Goal: Task Accomplishment & Management: Use online tool/utility

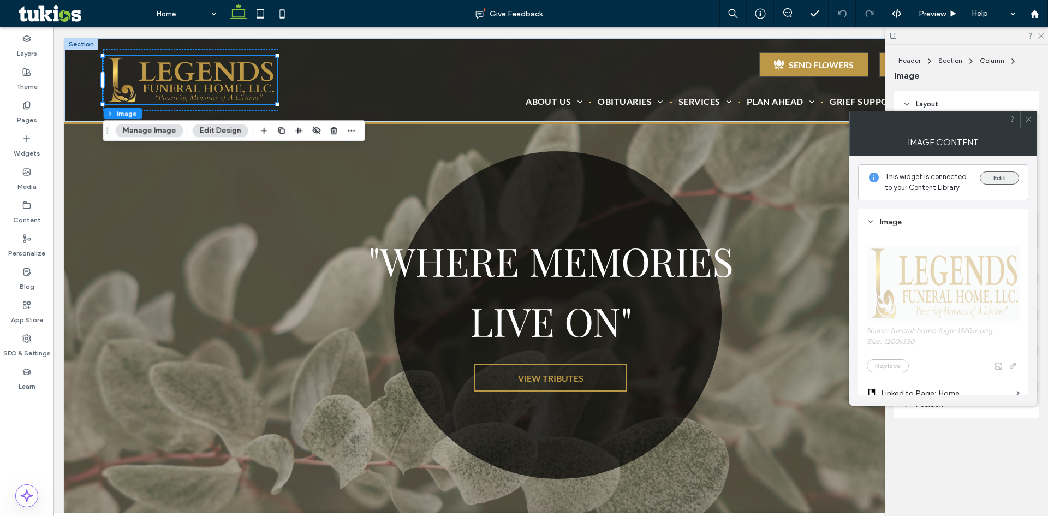
click at [993, 182] on button "Edit" at bounding box center [999, 177] width 39 height 13
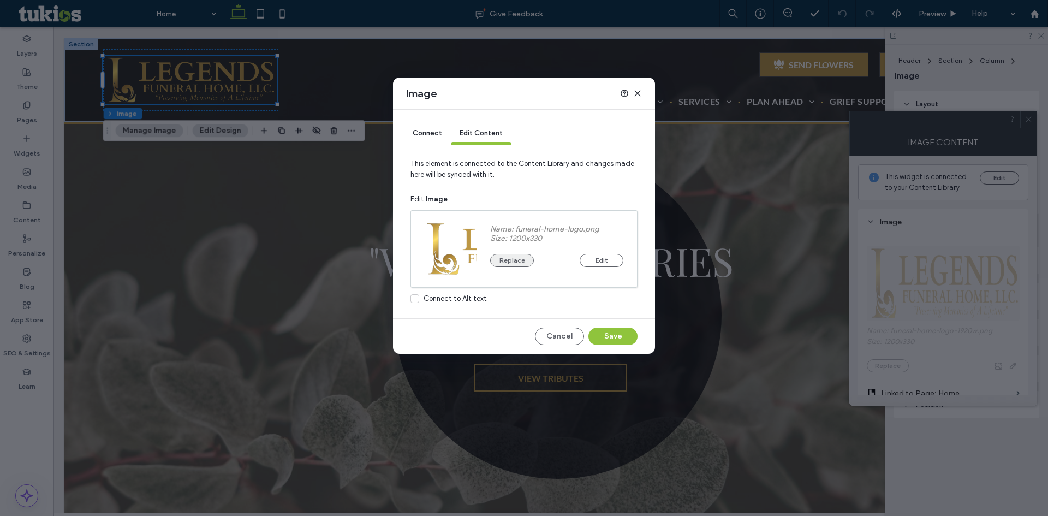
click at [519, 260] on button "Replace" at bounding box center [512, 260] width 44 height 13
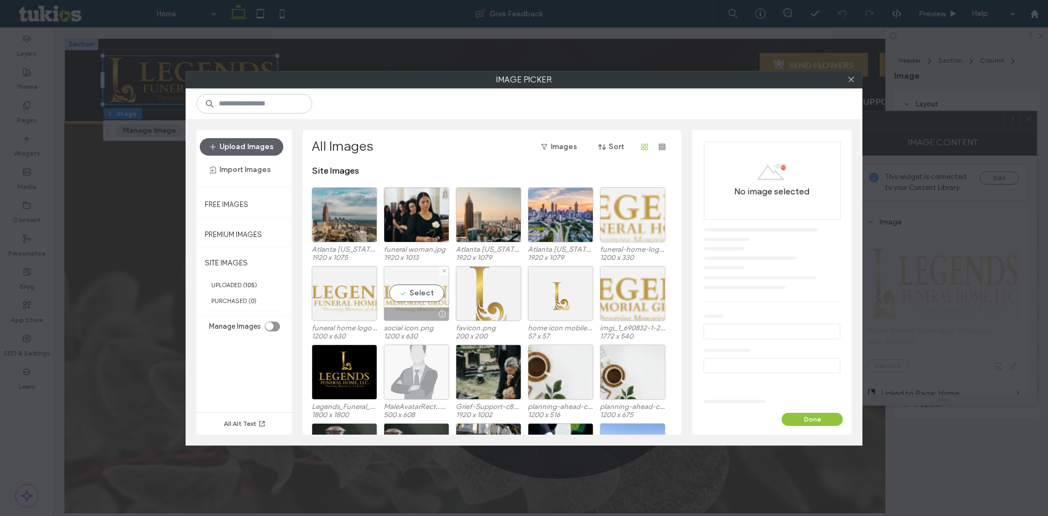
click at [418, 293] on div "Select" at bounding box center [416, 293] width 65 height 55
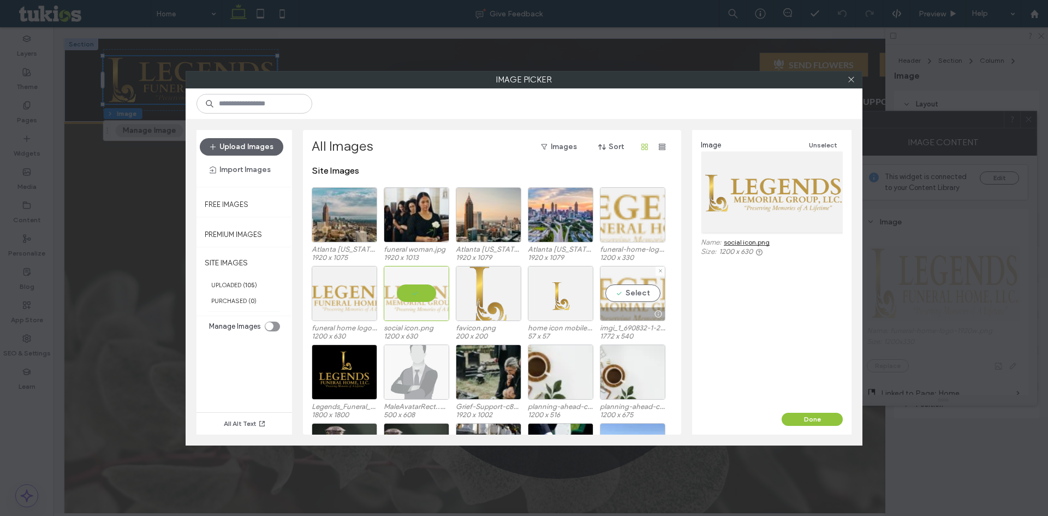
click at [628, 301] on div "Select" at bounding box center [632, 293] width 65 height 55
click at [810, 413] on button "Done" at bounding box center [812, 419] width 61 height 13
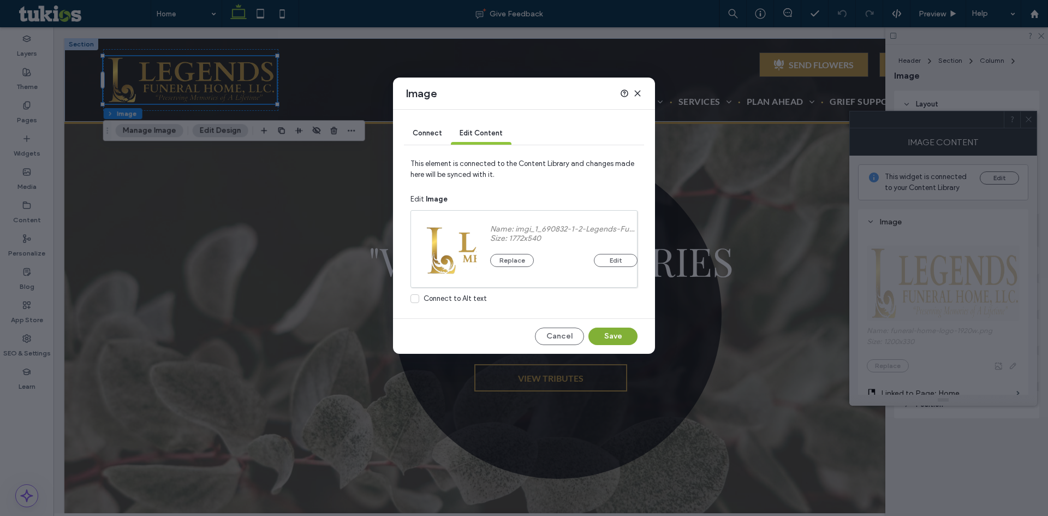
click at [613, 337] on button "Save" at bounding box center [612, 335] width 49 height 17
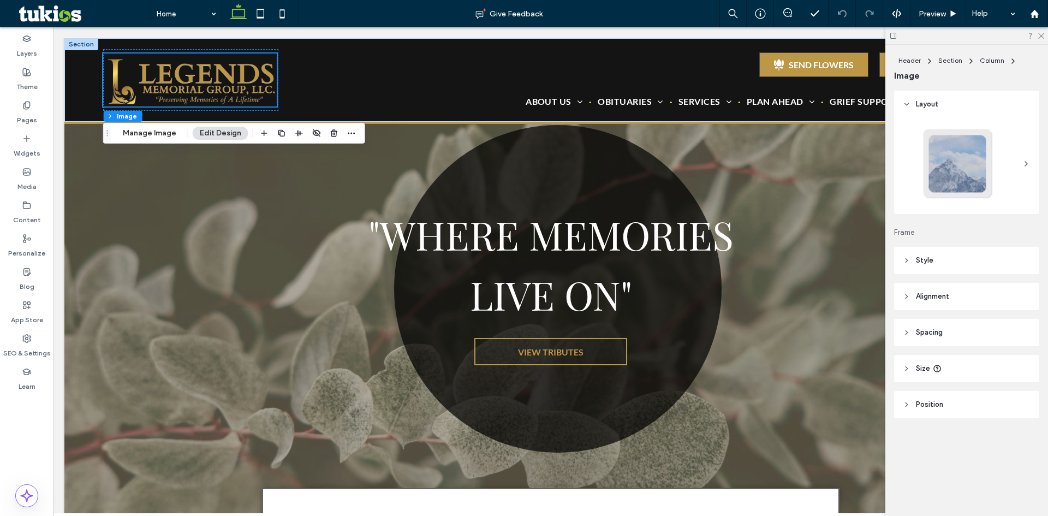
scroll to position [55, 0]
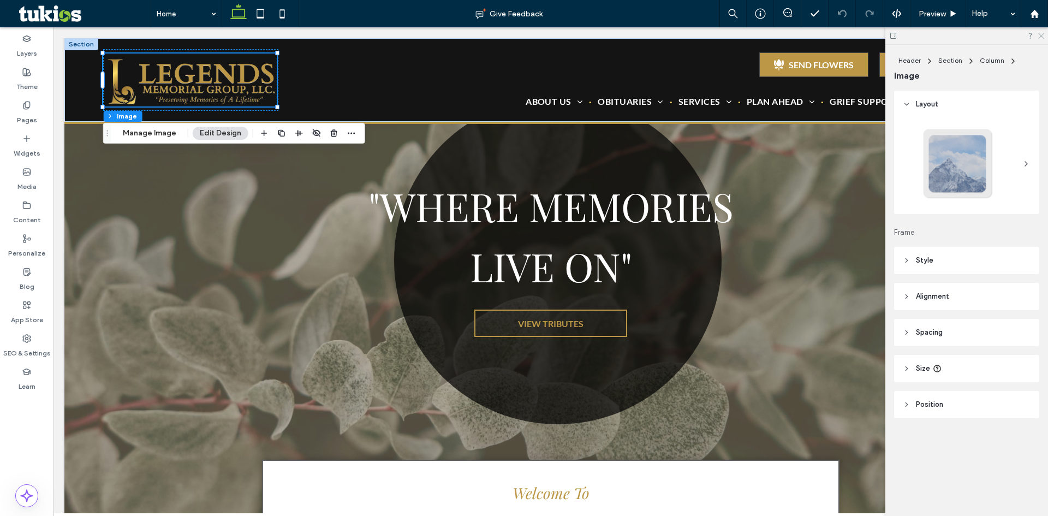
click at [1040, 37] on icon at bounding box center [1040, 35] width 7 height 7
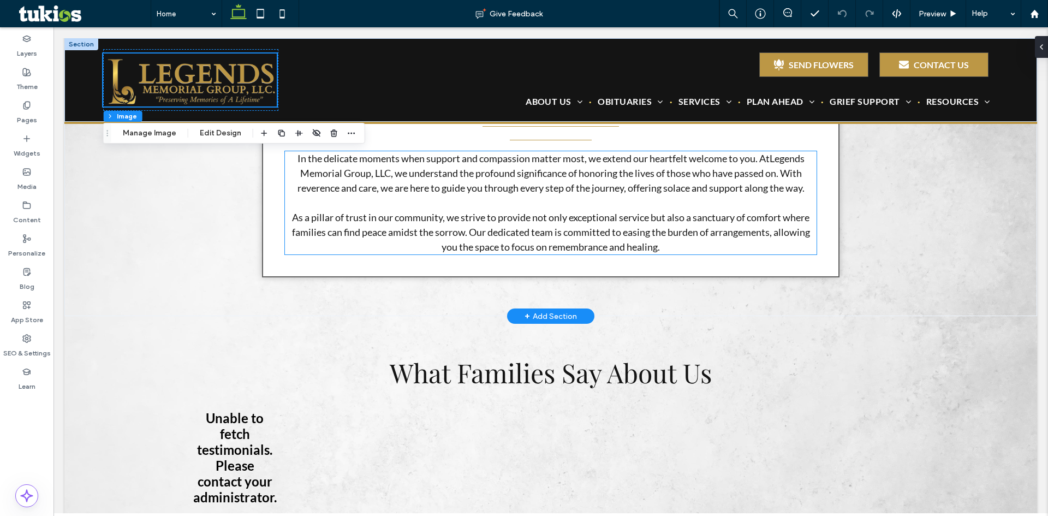
scroll to position [655, 0]
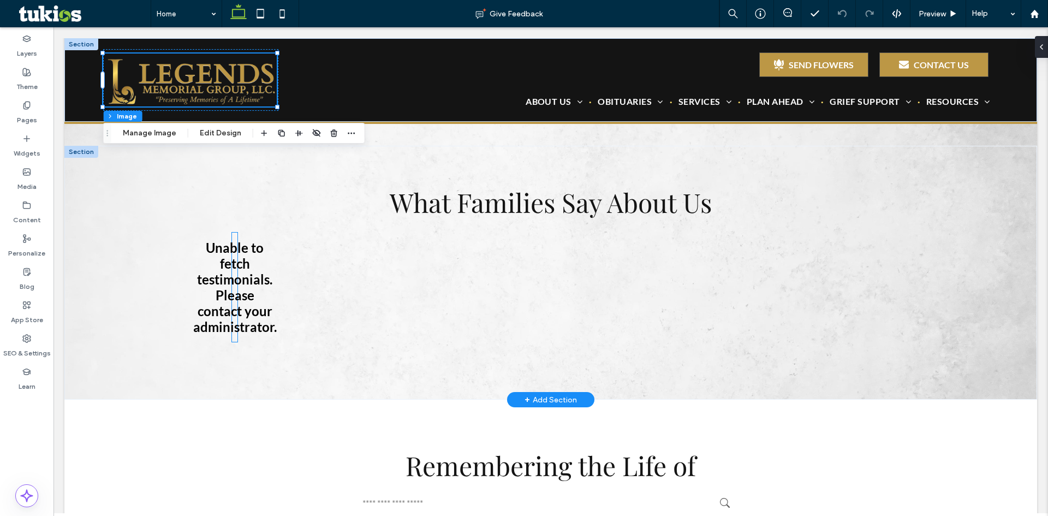
click at [235, 312] on div "Unable to fetch testimonials. Please contact your administrator." at bounding box center [234, 287] width 5 height 109
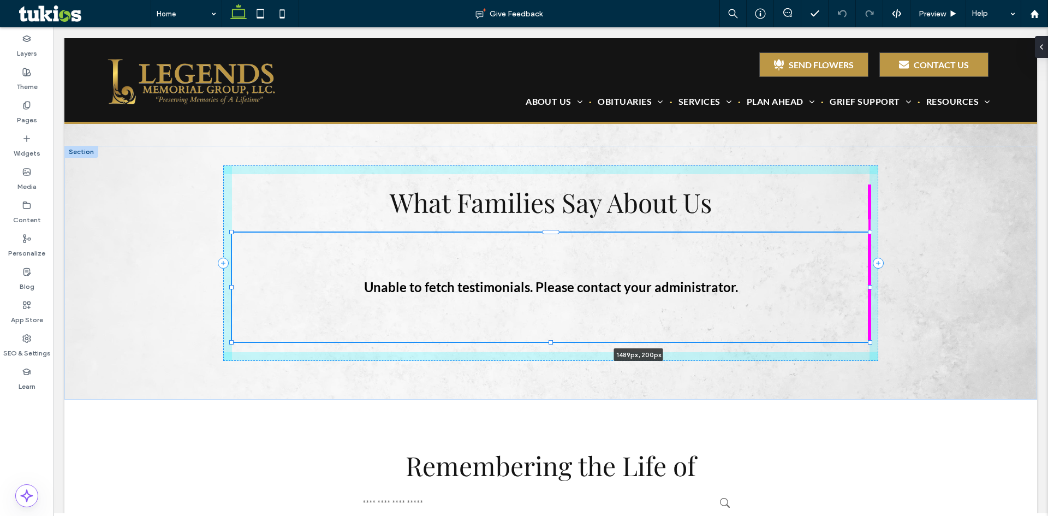
drag, startPoint x: 233, startPoint y: 286, endPoint x: 1041, endPoint y: 300, distance: 808.4
type input "****"
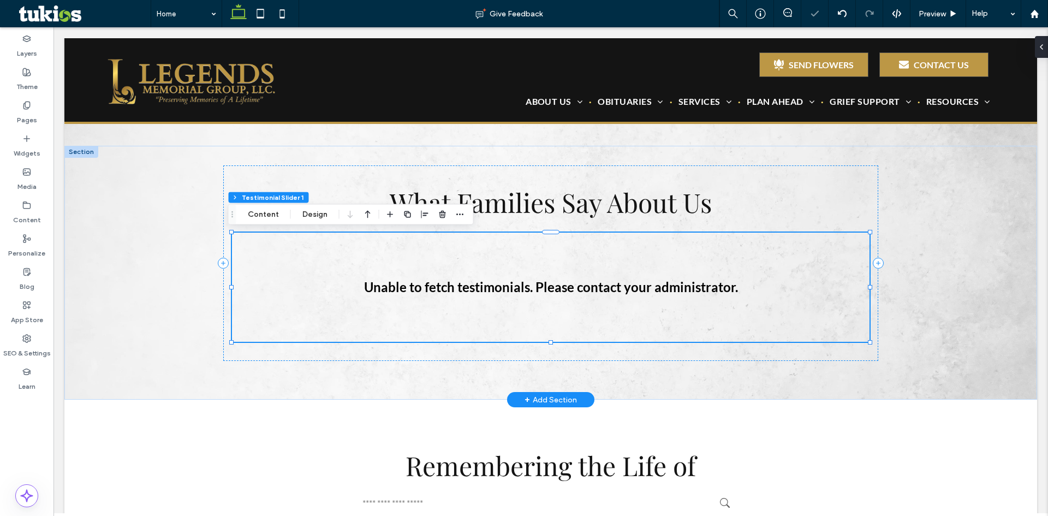
click at [746, 282] on div "Unable to fetch testimonials. Please contact your administrator." at bounding box center [550, 287] width 637 height 109
click at [315, 218] on button "Design" at bounding box center [314, 214] width 39 height 13
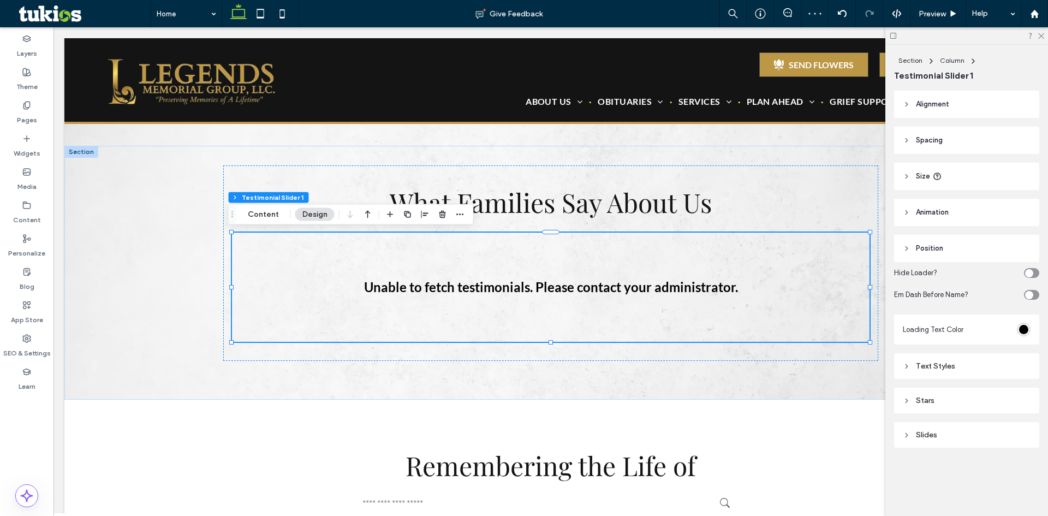
click at [950, 177] on header "Size" at bounding box center [966, 176] width 145 height 27
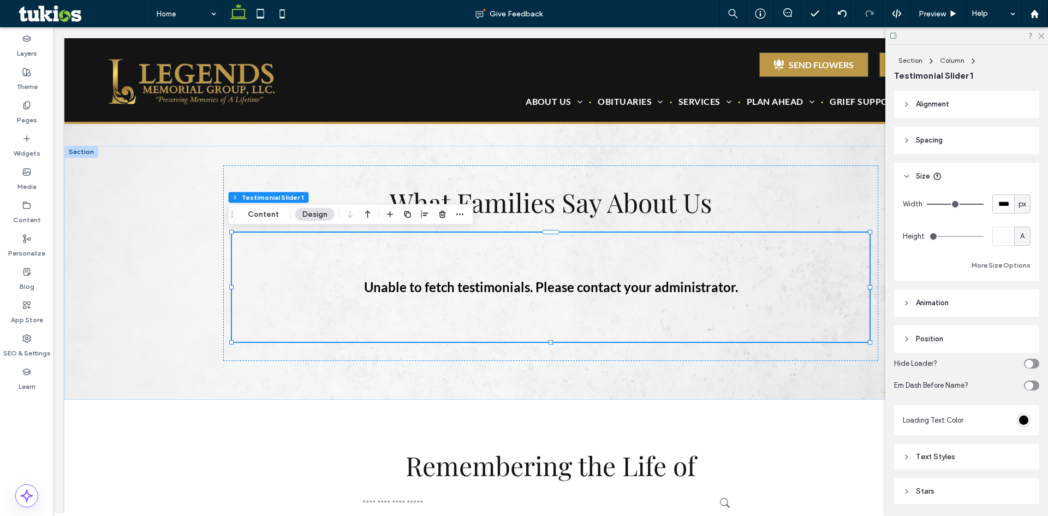
click at [1018, 204] on span "px" at bounding box center [1022, 204] width 8 height 11
click at [1014, 242] on span "%" at bounding box center [1017, 242] width 7 height 11
type input "***"
click at [998, 210] on input "***" at bounding box center [1003, 203] width 22 height 19
click at [821, 313] on div "Unable to fetch testimonials. Please contact your administrator." at bounding box center [550, 287] width 637 height 109
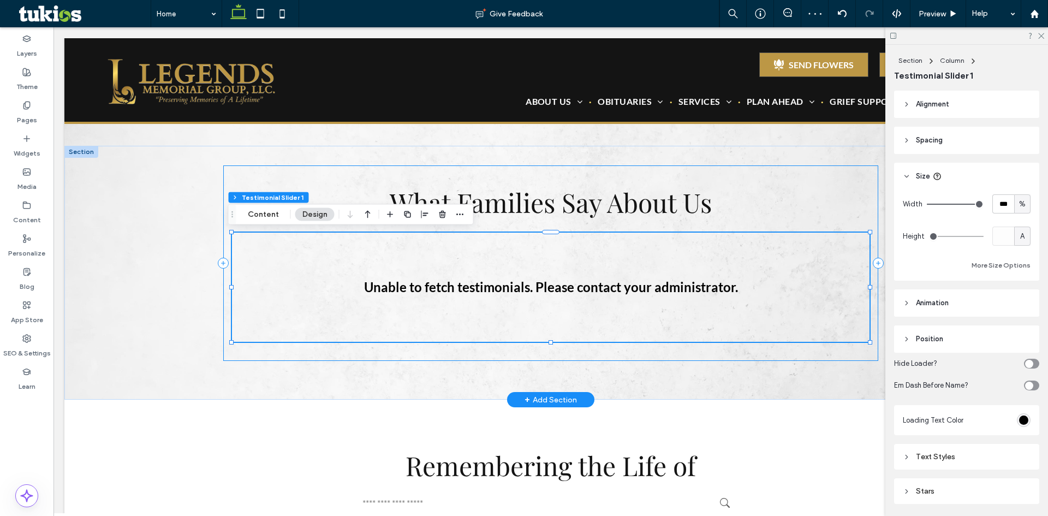
click at [873, 299] on div "What Families Say About Us Unable to fetch testimonials. Please contact your ad…" at bounding box center [550, 262] width 655 height 195
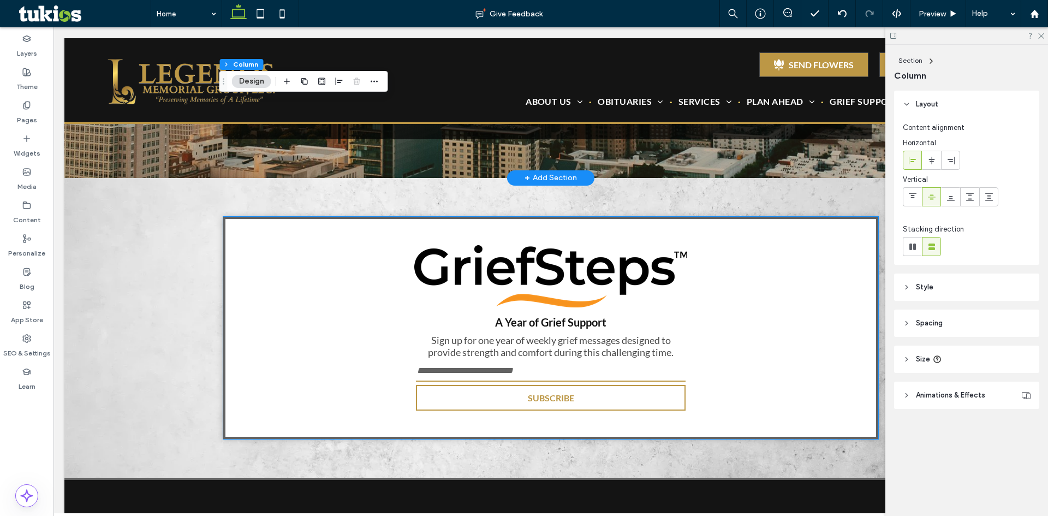
scroll to position [3111, 0]
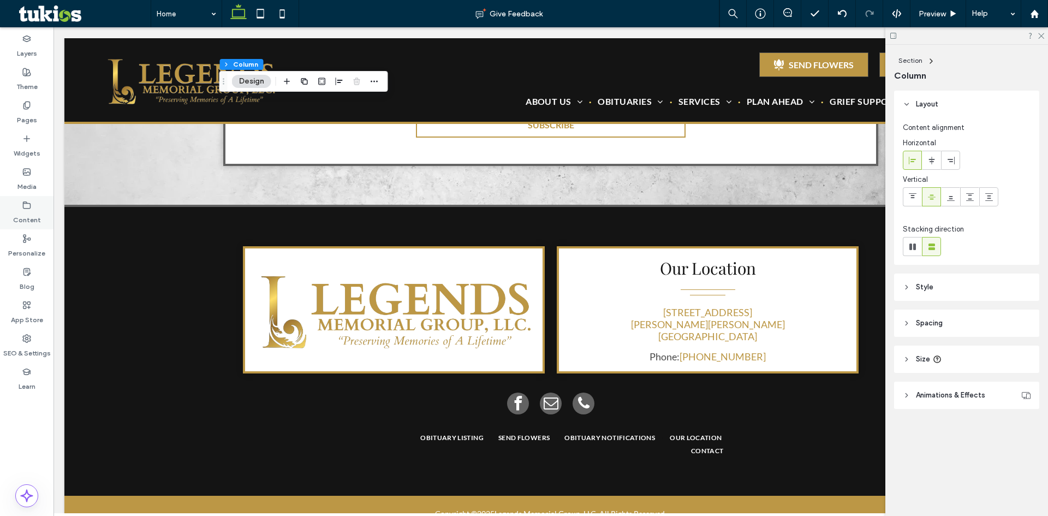
click at [40, 208] on div "Content" at bounding box center [26, 212] width 53 height 33
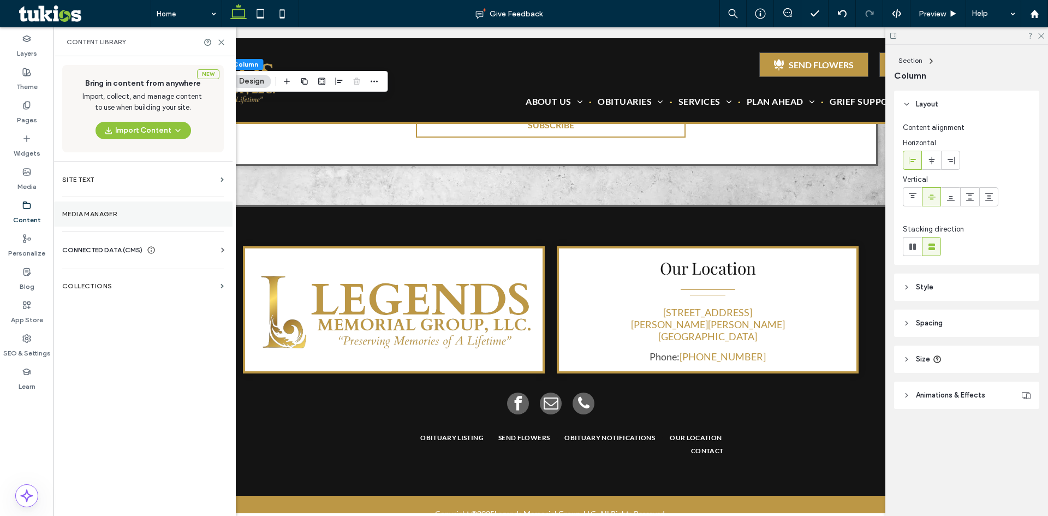
click at [109, 217] on label "Media Manager" at bounding box center [143, 214] width 162 height 8
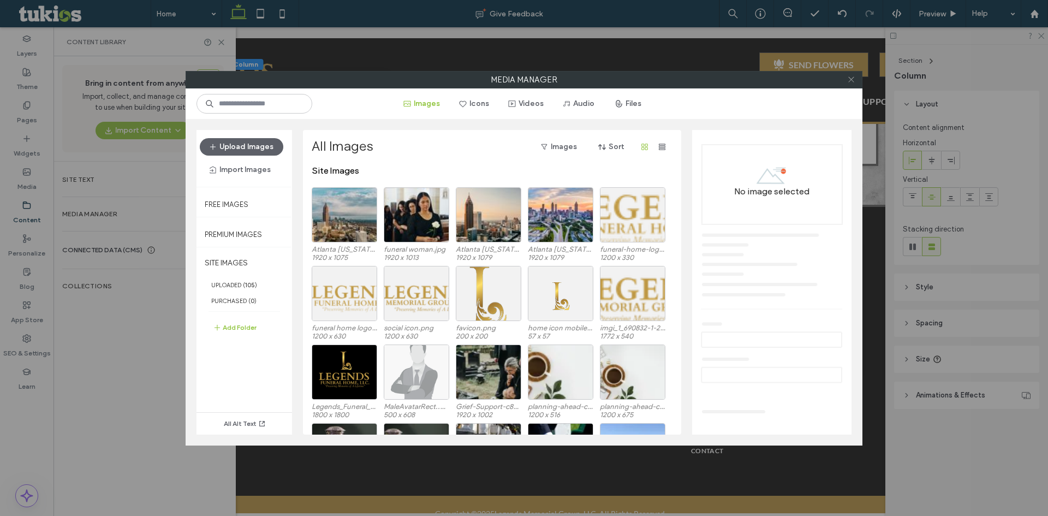
click at [849, 80] on icon at bounding box center [851, 79] width 8 height 8
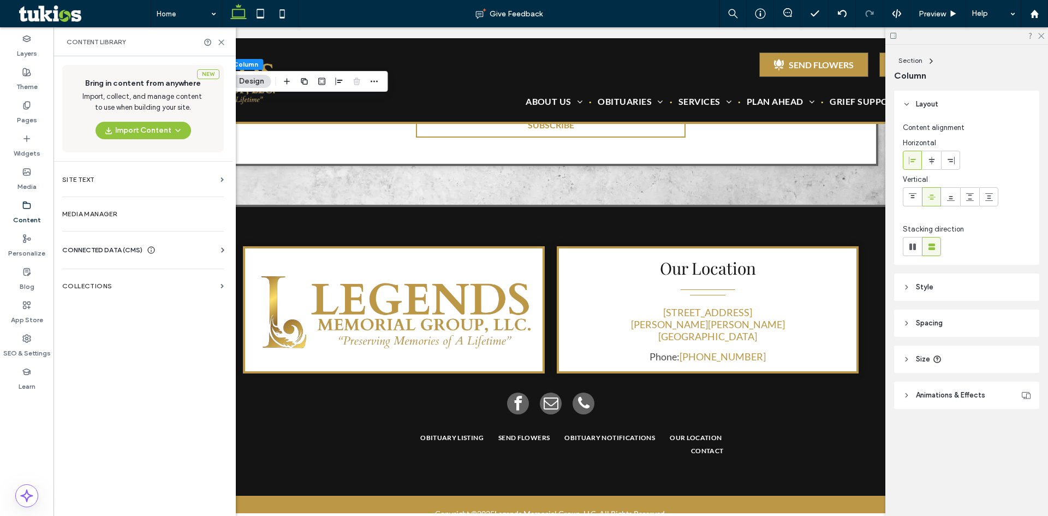
click at [124, 252] on span "CONNECTED DATA (CMS)" at bounding box center [102, 250] width 80 height 11
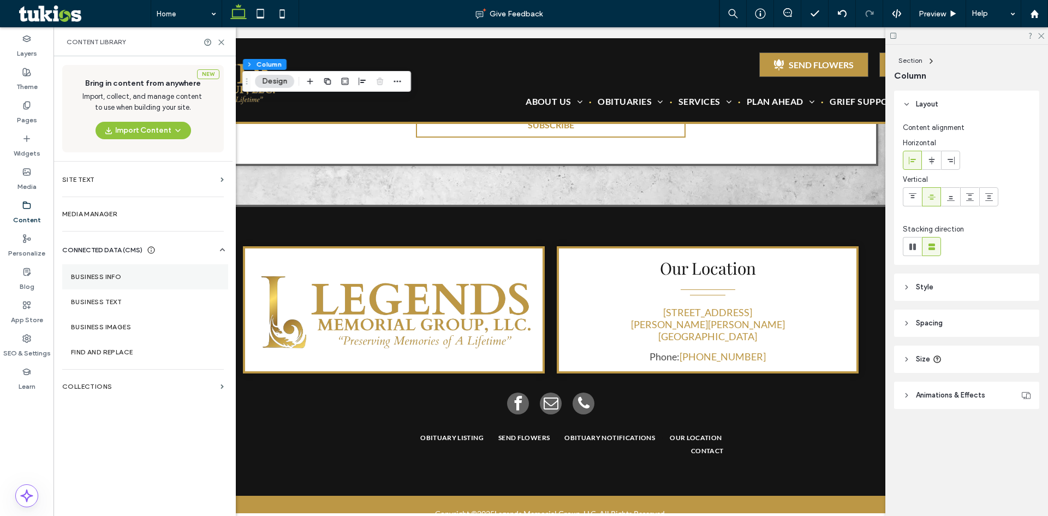
click at [124, 278] on label "Business Info" at bounding box center [145, 277] width 148 height 8
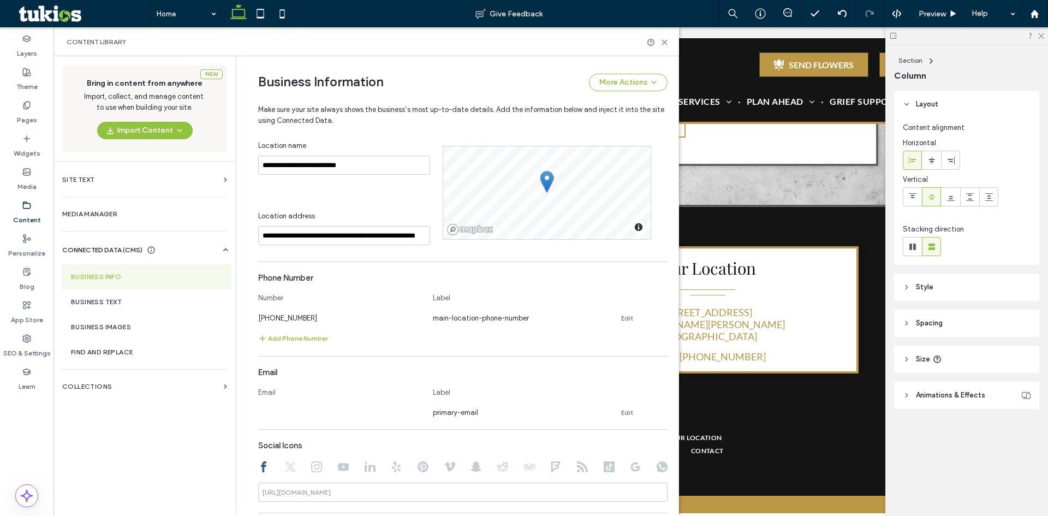
scroll to position [409, 0]
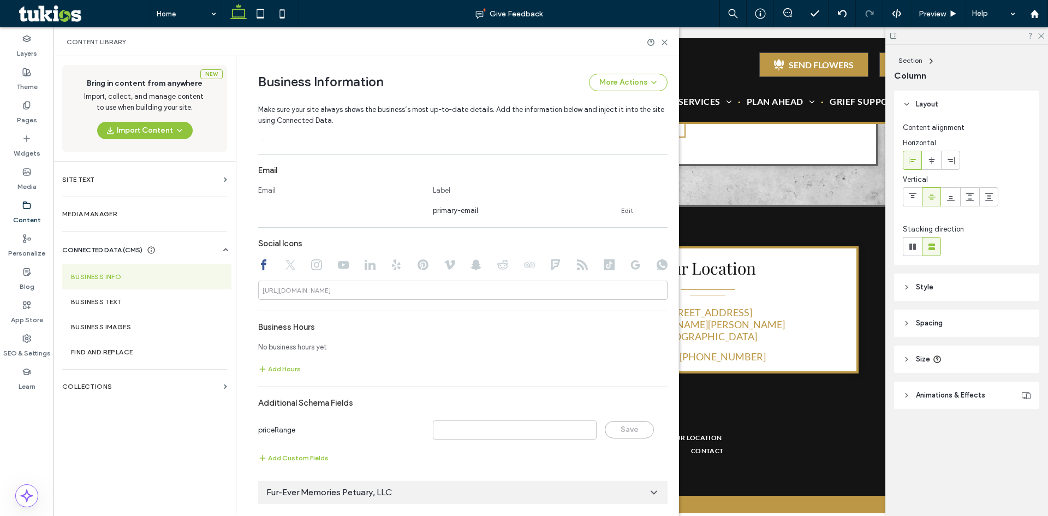
click at [392, 485] on div "Fur-Ever Memories Petuary, LLC" at bounding box center [462, 492] width 409 height 23
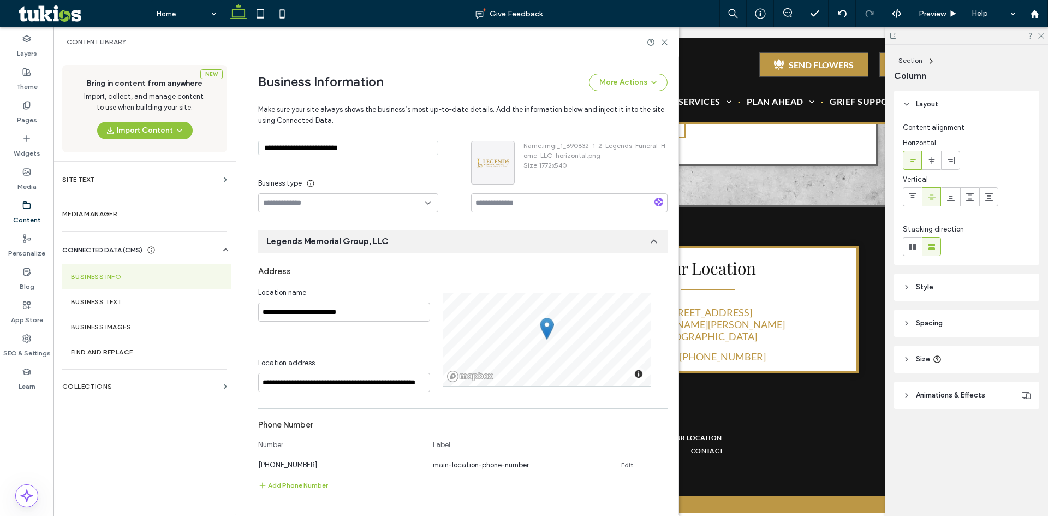
scroll to position [218, 0]
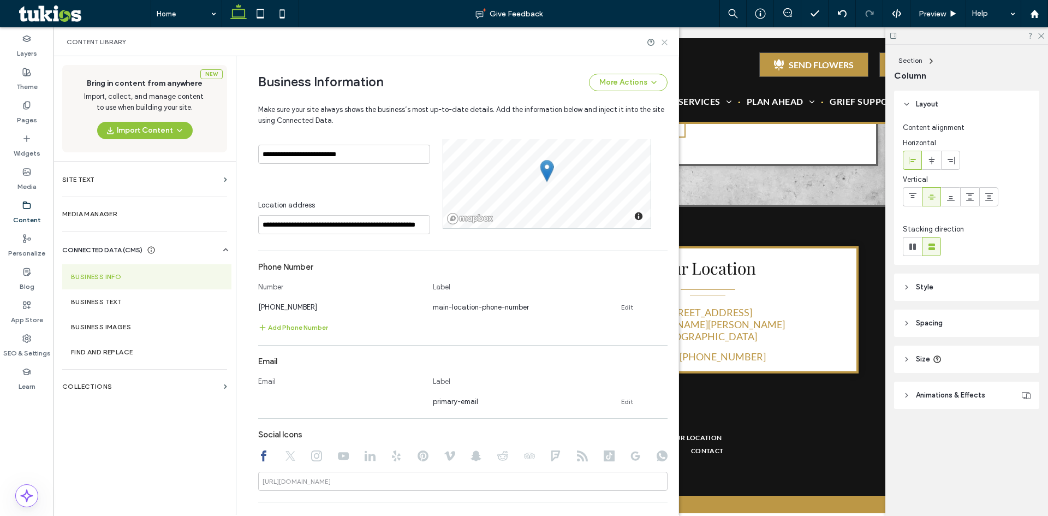
click at [666, 41] on icon at bounding box center [664, 42] width 8 height 8
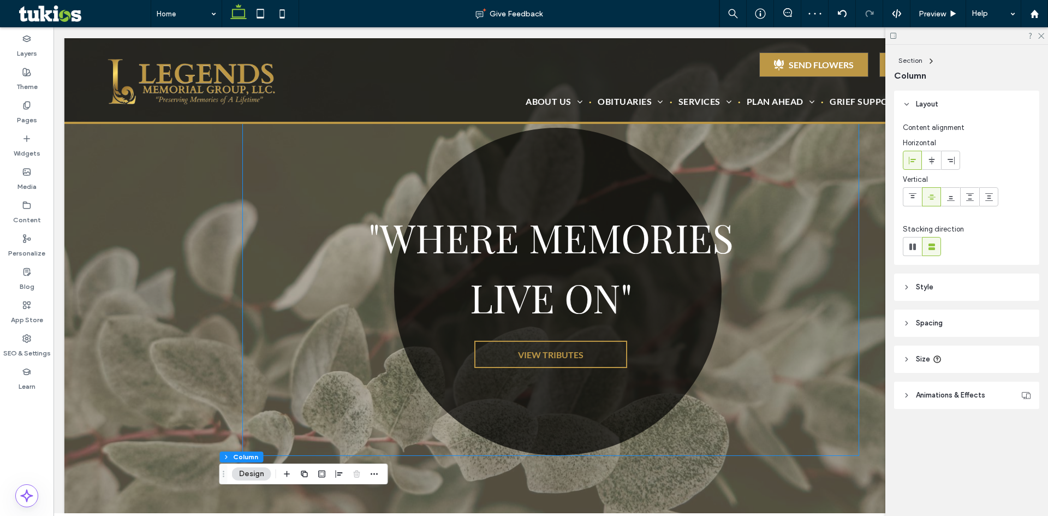
scroll to position [0, 0]
